Goal: Information Seeking & Learning: Learn about a topic

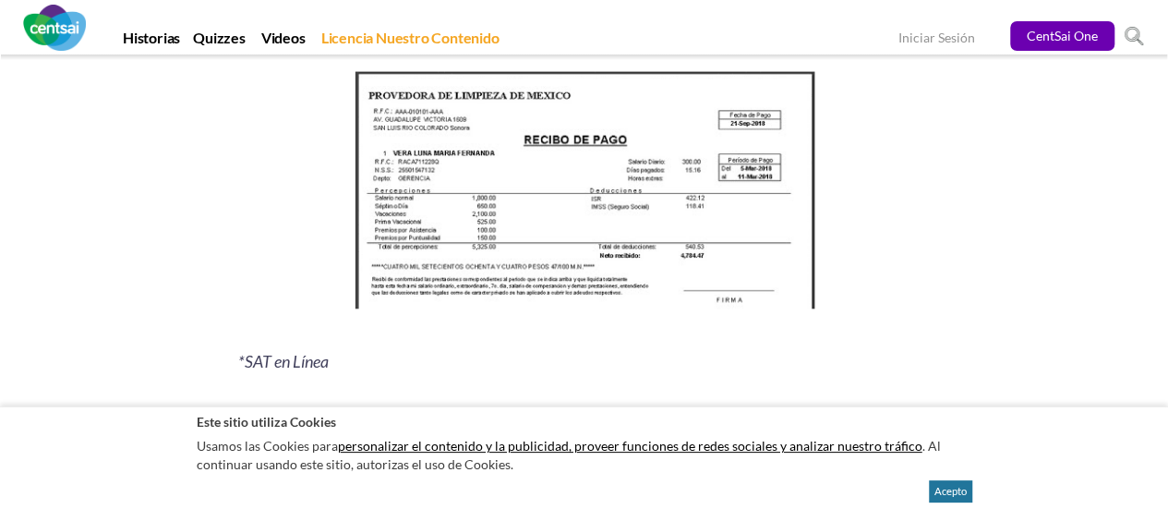
click at [830, 125] on p at bounding box center [584, 195] width 693 height 258
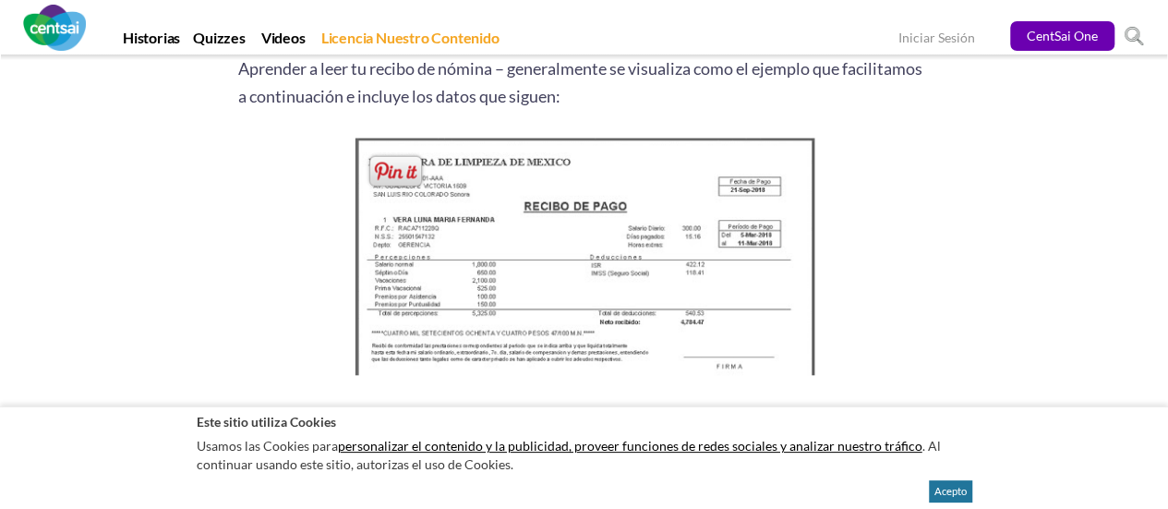
scroll to position [2401, 0]
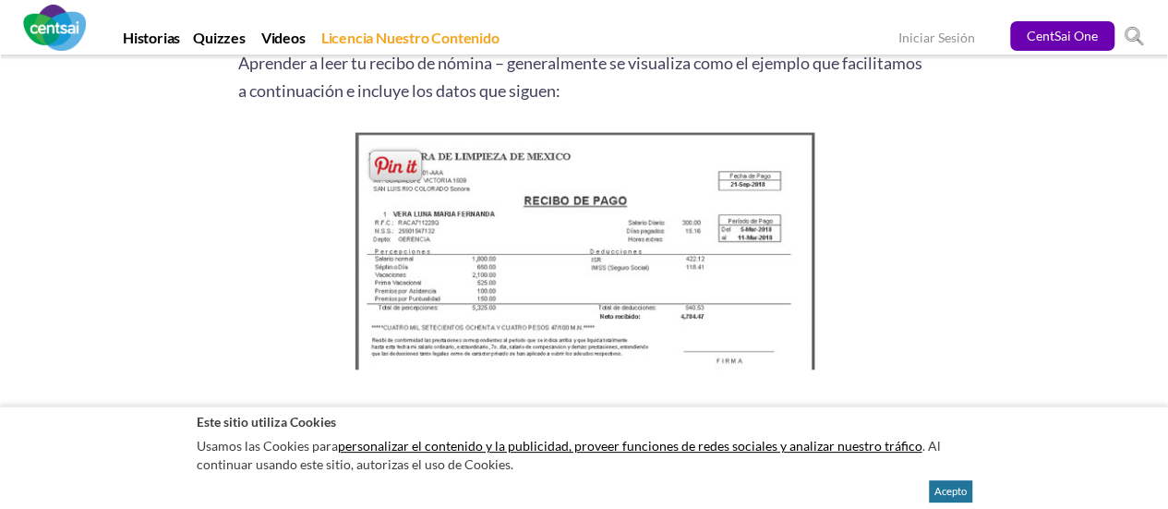
click at [520, 213] on img at bounding box center [584, 256] width 474 height 258
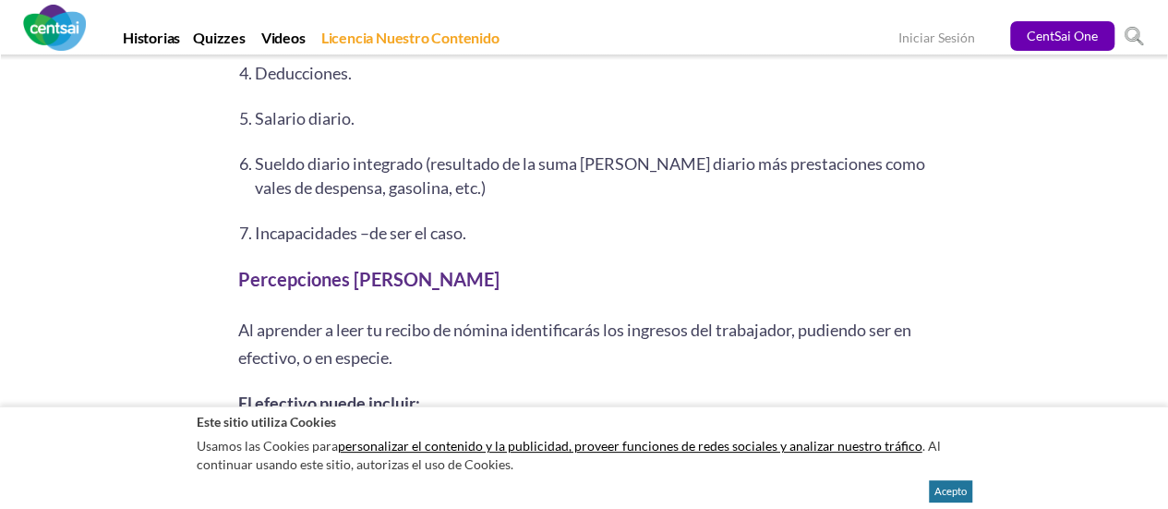
scroll to position [3817, 0]
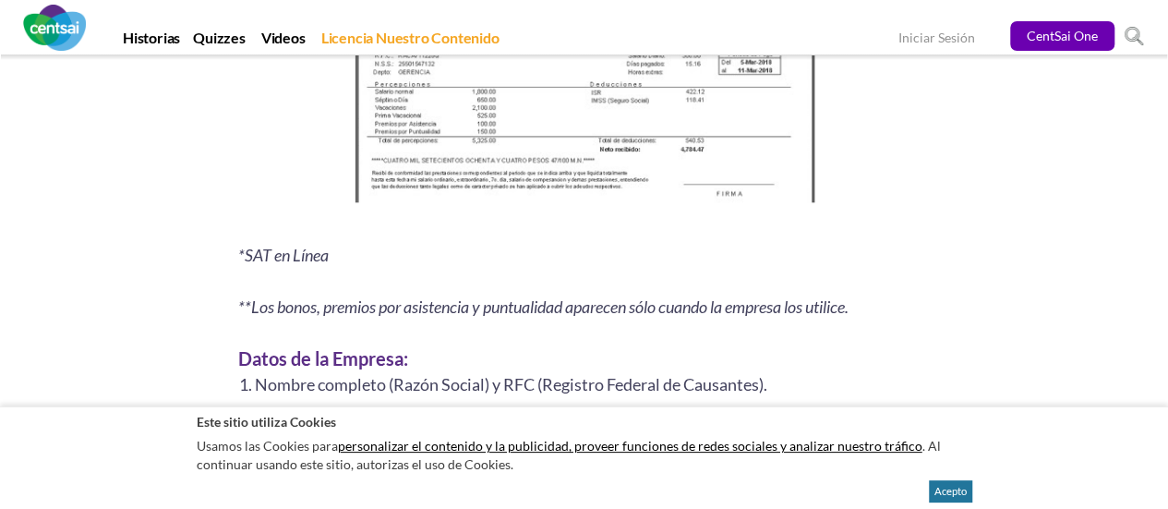
scroll to position [2586, 0]
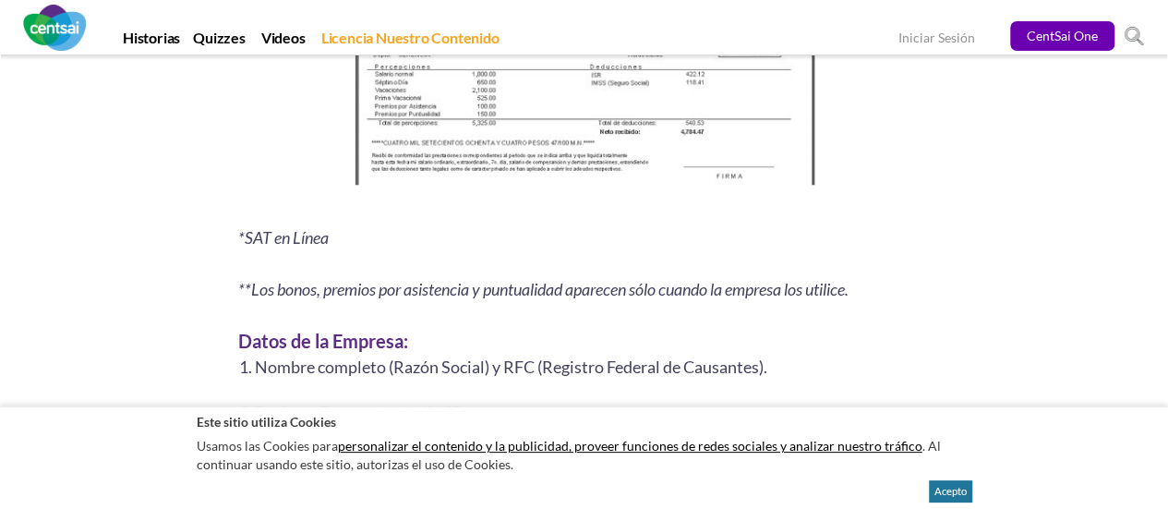
click at [693, 106] on img at bounding box center [584, 72] width 474 height 258
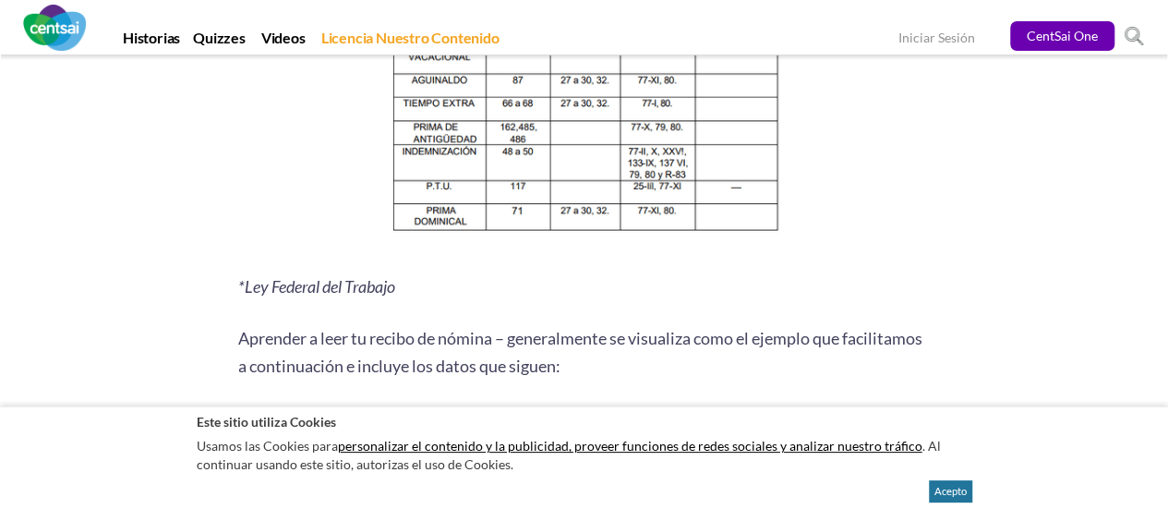
scroll to position [2553, 0]
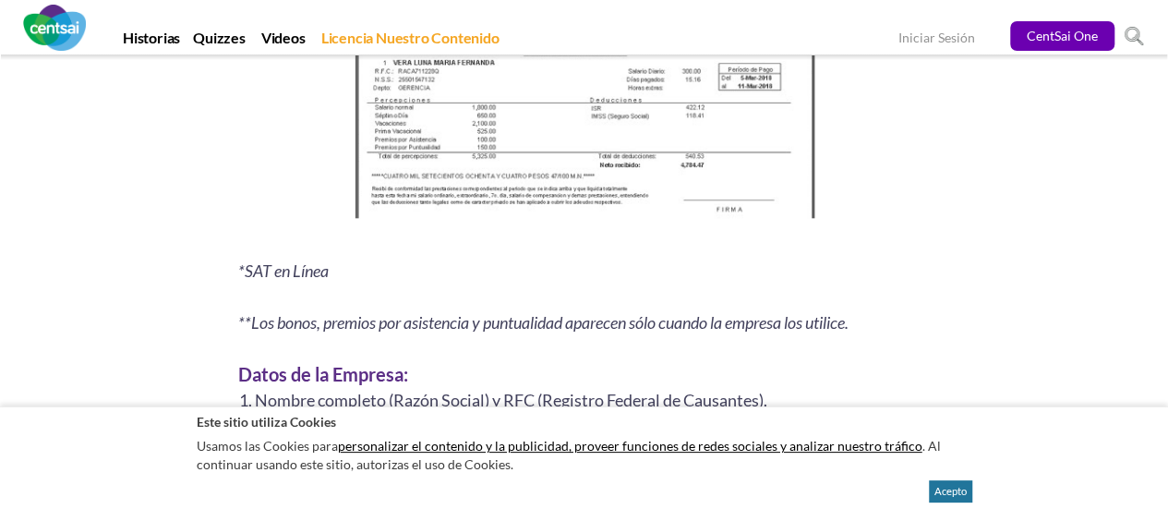
click at [474, 192] on img at bounding box center [584, 105] width 474 height 258
